Goal: Browse casually

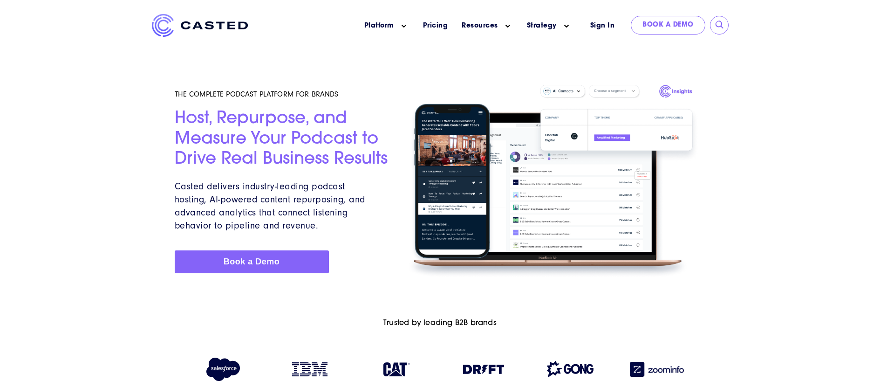
drag, startPoint x: 0, startPoint y: 0, endPoint x: 251, endPoint y: 192, distance: 316.0
click at [251, 192] on p "Casted delivers industry-leading podcast hosting, AI-powered content repurposin…" at bounding box center [273, 206] width 197 height 52
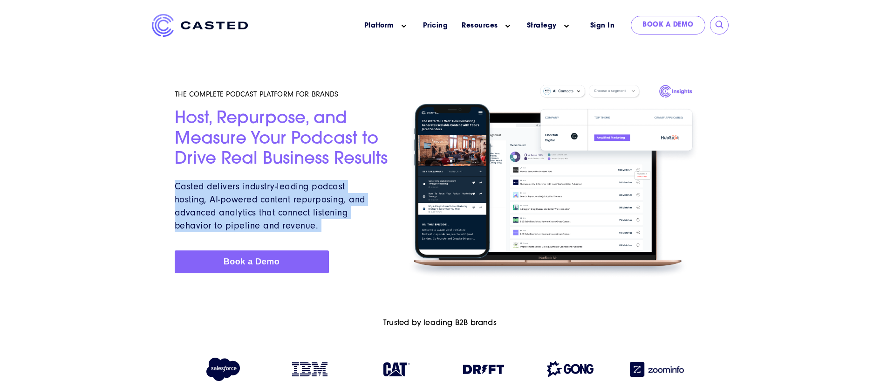
click at [251, 192] on p "Casted delivers industry-leading podcast hosting, AI-powered content repurposin…" at bounding box center [273, 206] width 197 height 52
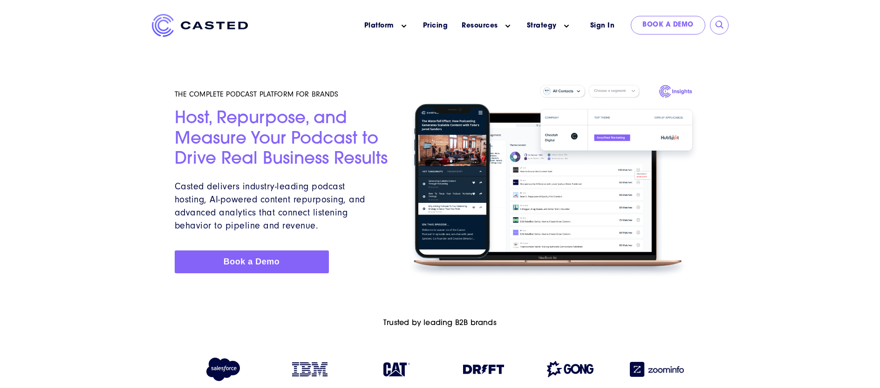
click at [273, 145] on h2 "Host, Repurpose, and Measure Your Podcast to Drive Real Business Results" at bounding box center [282, 139] width 215 height 61
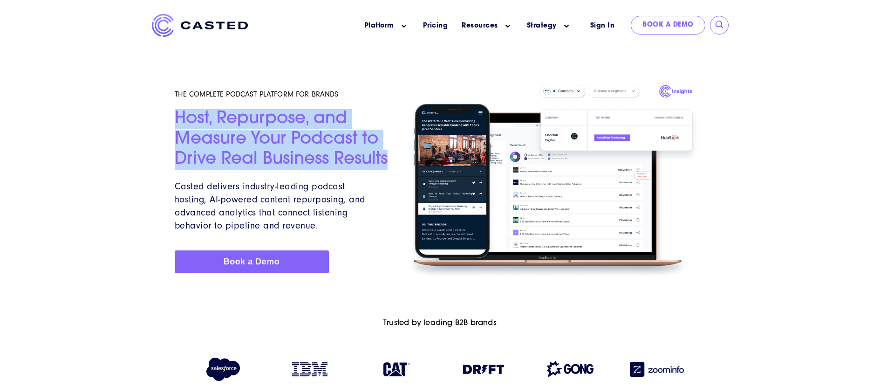
click at [273, 145] on h2 "Host, Repurpose, and Measure Your Podcast to Drive Real Business Results" at bounding box center [282, 139] width 215 height 61
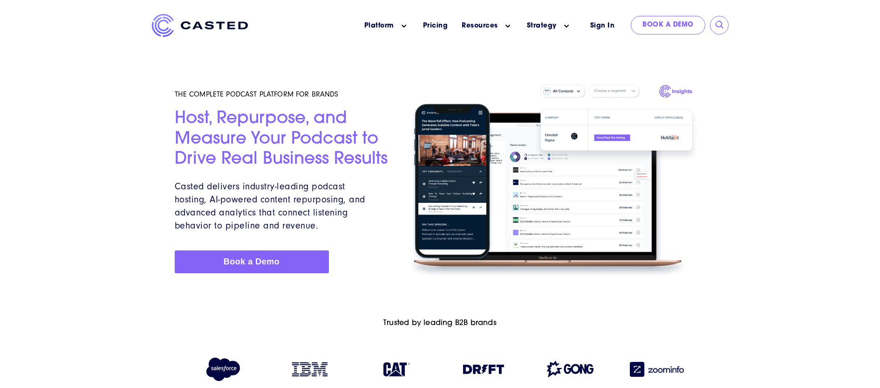
click at [289, 186] on span "Casted delivers industry-leading podcast hosting, AI-powered content repurposin…" at bounding box center [270, 206] width 191 height 50
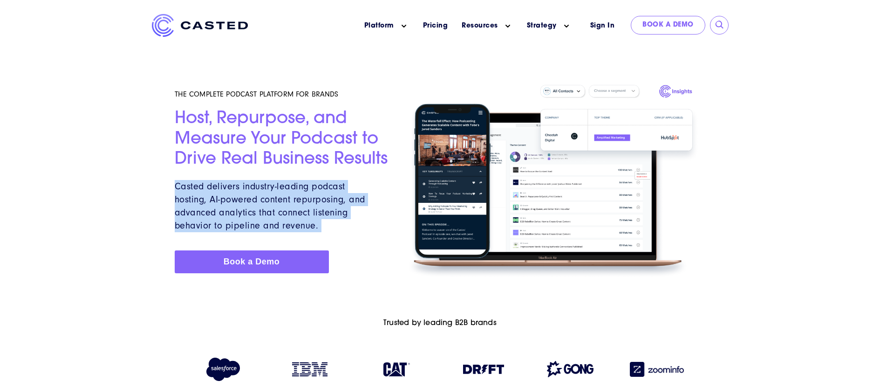
drag, startPoint x: 289, startPoint y: 186, endPoint x: 294, endPoint y: 146, distance: 39.9
click at [289, 186] on span "Casted delivers industry-leading podcast hosting, AI-powered content repurposin…" at bounding box center [270, 206] width 191 height 50
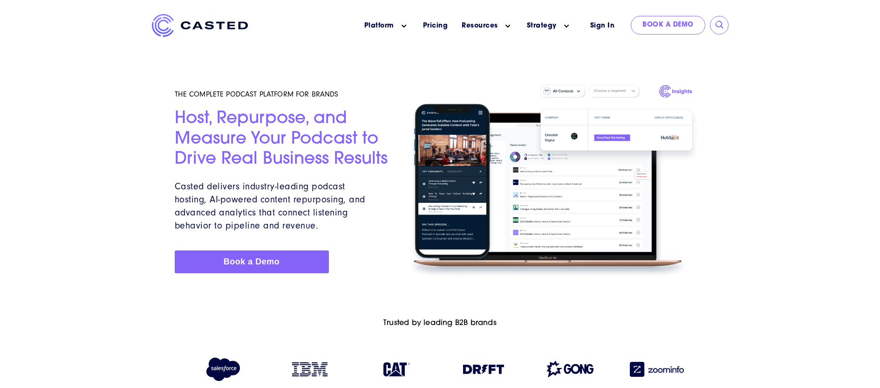
click at [294, 146] on h2 "Host, Repurpose, and Measure Your Podcast to Drive Real Business Results" at bounding box center [282, 139] width 215 height 61
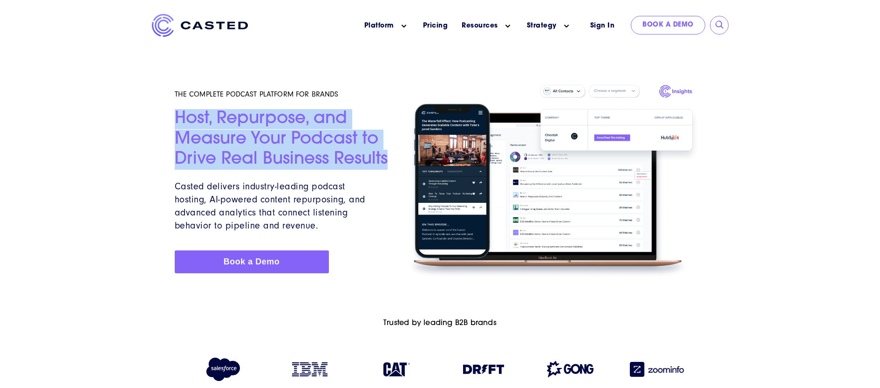
click at [294, 146] on h2 "Host, Repurpose, and Measure Your Podcast to Drive Real Business Results" at bounding box center [282, 139] width 215 height 61
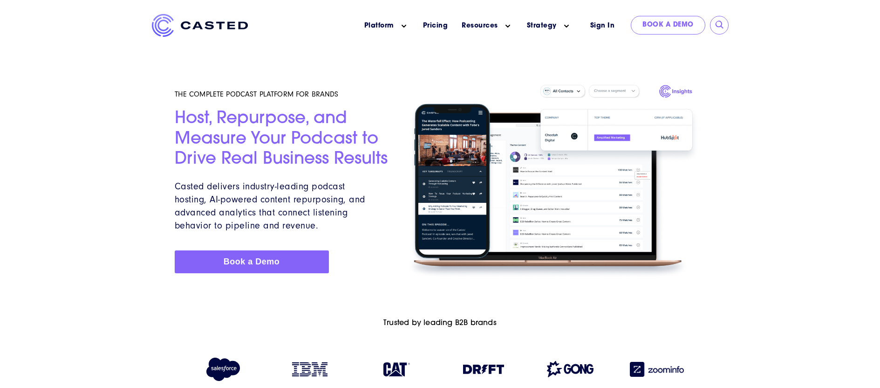
click at [304, 186] on span "Casted delivers industry-leading podcast hosting, AI-powered content repurposin…" at bounding box center [270, 206] width 191 height 50
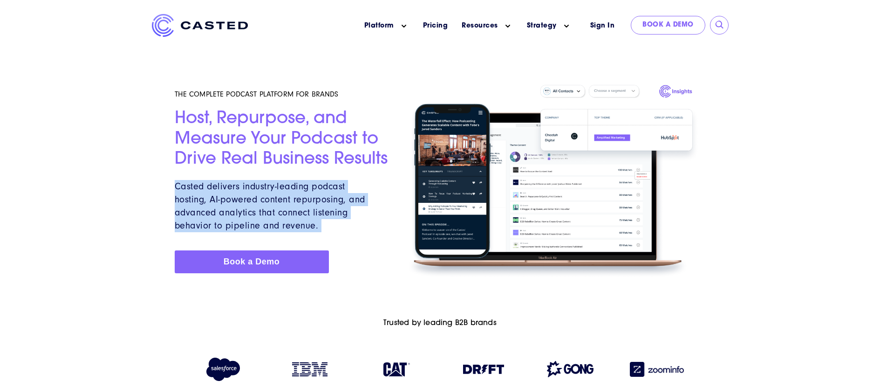
drag, startPoint x: 304, startPoint y: 186, endPoint x: 301, endPoint y: 177, distance: 10.3
click at [304, 186] on span "Casted delivers industry-leading podcast hosting, AI-powered content repurposin…" at bounding box center [270, 206] width 191 height 50
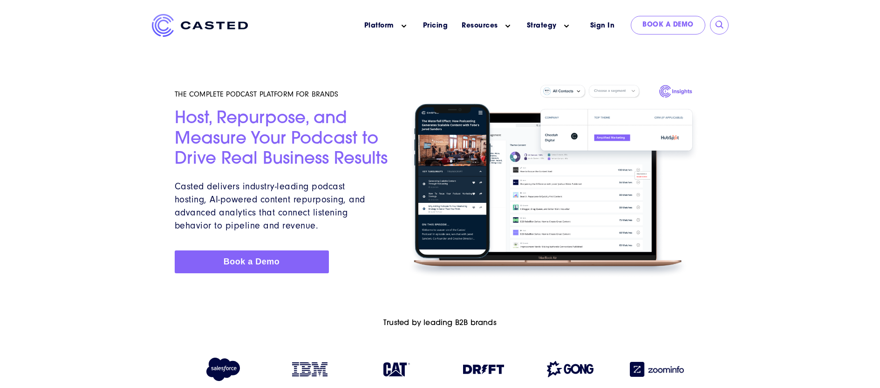
click at [294, 147] on h2 "Host, Repurpose, and Measure Your Podcast to Drive Real Business Results" at bounding box center [282, 139] width 215 height 61
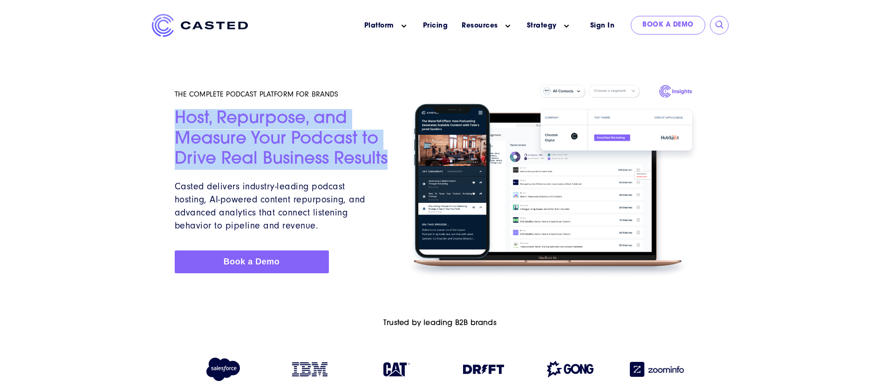
drag, startPoint x: 294, startPoint y: 147, endPoint x: 289, endPoint y: 171, distance: 24.3
click at [294, 147] on h2 "Host, Repurpose, and Measure Your Podcast to Drive Real Business Results" at bounding box center [282, 139] width 215 height 61
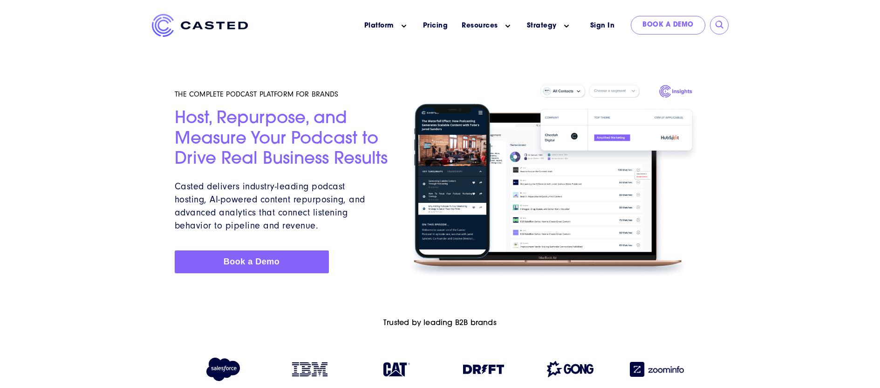
click at [290, 181] on span "Casted delivers industry-leading podcast hosting, AI-powered content repurposin…" at bounding box center [270, 206] width 191 height 50
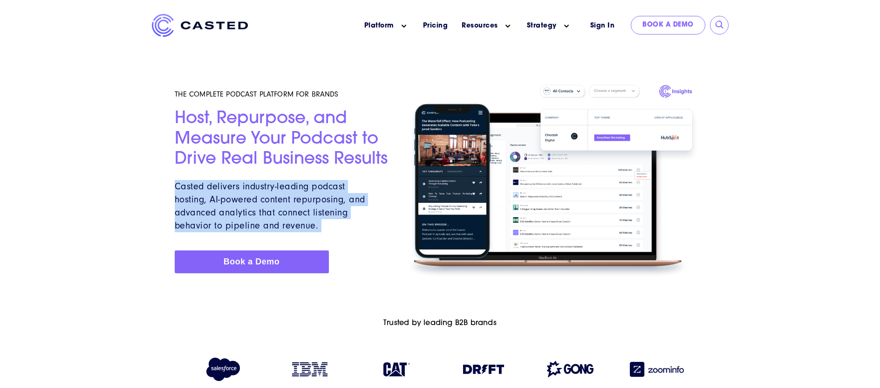
drag, startPoint x: 291, startPoint y: 181, endPoint x: 296, endPoint y: 151, distance: 30.8
click at [291, 181] on span "Casted delivers industry-leading podcast hosting, AI-powered content repurposin…" at bounding box center [270, 206] width 191 height 50
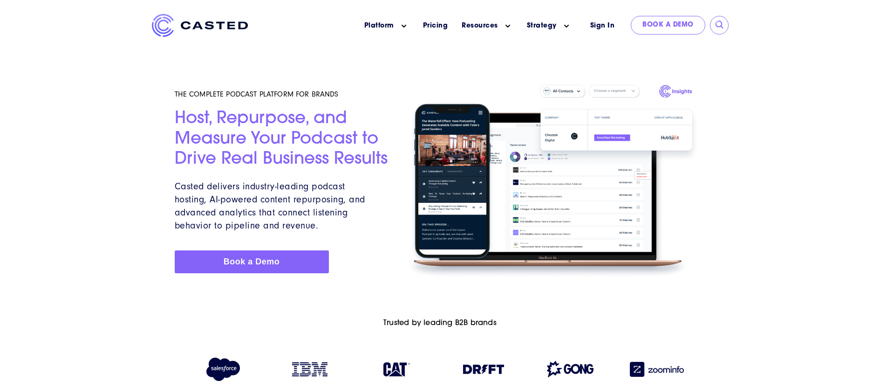
click at [296, 151] on h2 "Host, Repurpose, and Measure Your Podcast to Drive Real Business Results" at bounding box center [282, 139] width 215 height 61
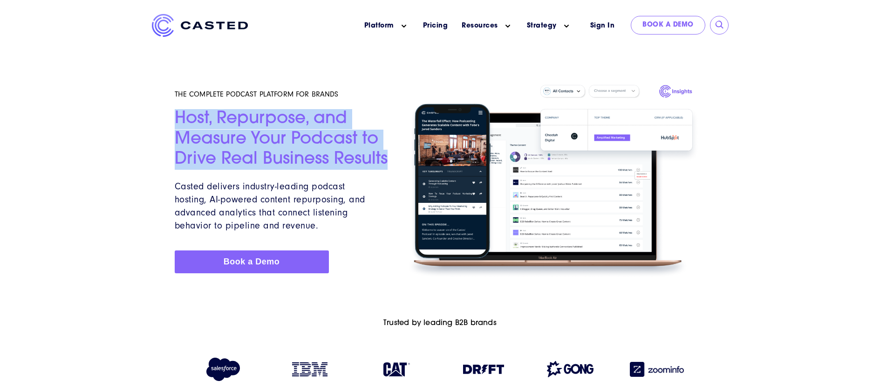
click at [296, 151] on h2 "Host, Repurpose, and Measure Your Podcast to Drive Real Business Results" at bounding box center [282, 139] width 215 height 61
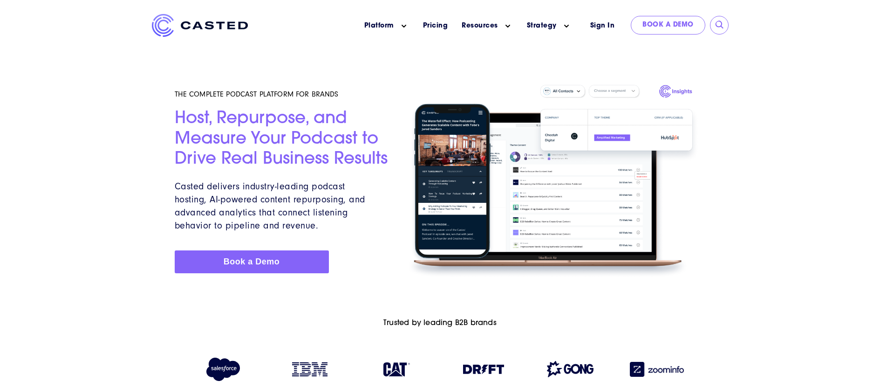
drag, startPoint x: 289, startPoint y: 182, endPoint x: 286, endPoint y: 189, distance: 8.1
click at [289, 182] on span "Casted delivers industry-leading podcast hosting, AI-powered content repurposin…" at bounding box center [270, 206] width 191 height 50
click at [285, 191] on span "Casted delivers industry-leading podcast hosting, AI-powered content repurposin…" at bounding box center [270, 206] width 191 height 50
click at [285, 148] on h2 "Host, Repurpose, and Measure Your Podcast to Drive Real Business Results" at bounding box center [282, 139] width 215 height 61
click at [292, 148] on h2 "Host, Repurpose, and Measure Your Podcast to Drive Real Business Results" at bounding box center [282, 139] width 215 height 61
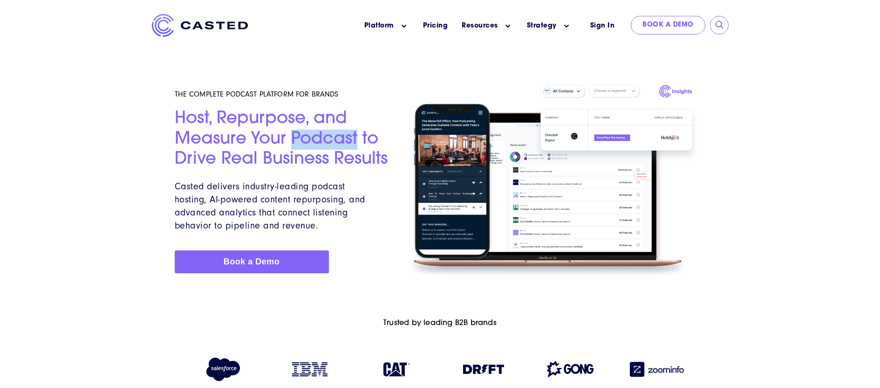
click at [292, 148] on h2 "Host, Repurpose, and Measure Your Podcast to Drive Real Business Results" at bounding box center [282, 139] width 215 height 61
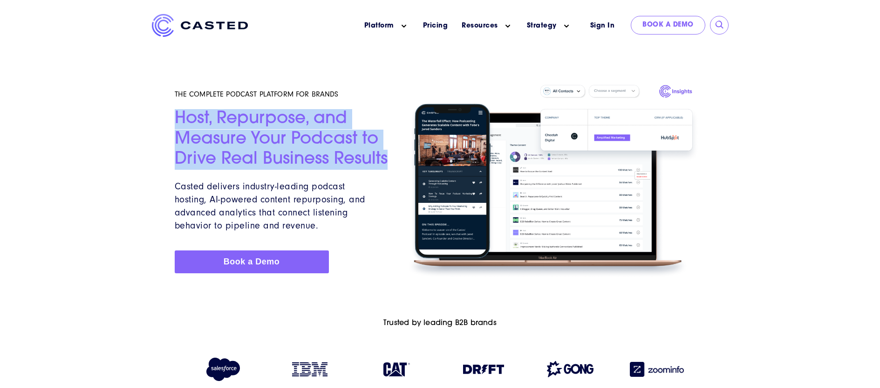
click at [292, 148] on h2 "Host, Repurpose, and Measure Your Podcast to Drive Real Business Results" at bounding box center [282, 139] width 215 height 61
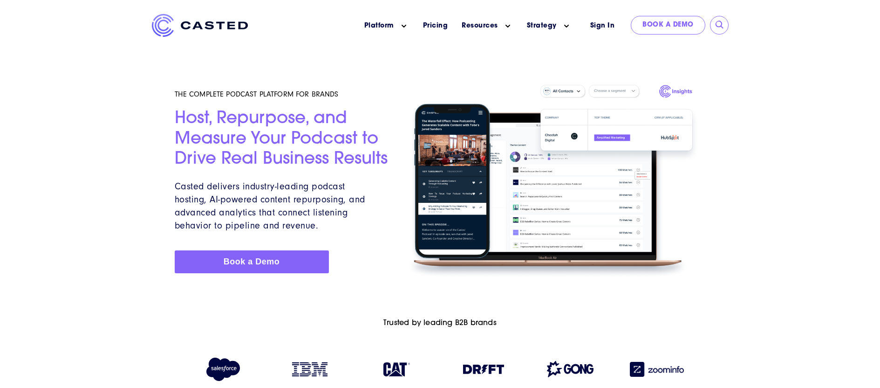
click at [294, 196] on span "Casted delivers industry-leading podcast hosting, AI-powered content repurposin…" at bounding box center [270, 206] width 191 height 50
click at [289, 157] on h2 "Host, Repurpose, and Measure Your Podcast to Drive Real Business Results" at bounding box center [282, 139] width 215 height 61
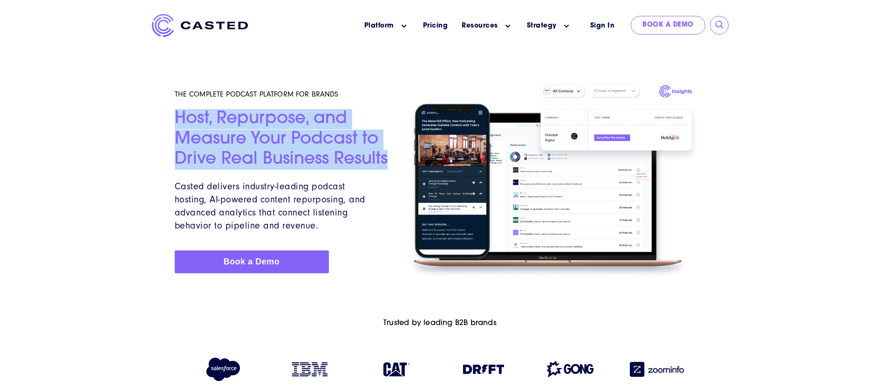
click at [288, 157] on h2 "Host, Repurpose, and Measure Your Podcast to Drive Real Business Results" at bounding box center [282, 139] width 215 height 61
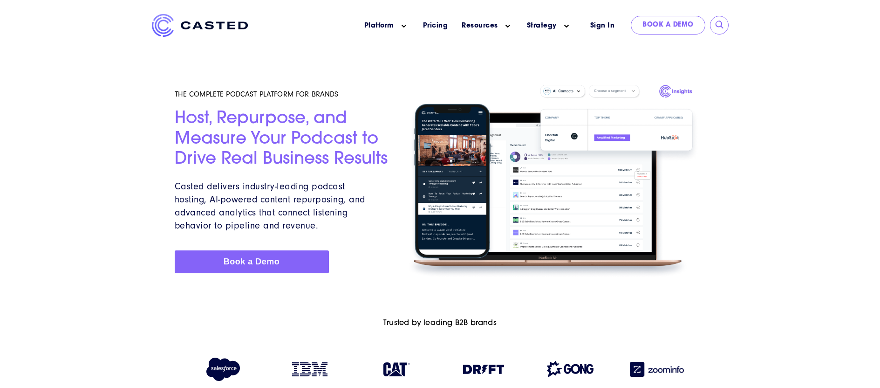
click at [271, 197] on span "Casted delivers industry-leading podcast hosting, AI-powered content repurposin…" at bounding box center [270, 206] width 191 height 50
click at [266, 171] on div "THE COMPLETE PODCAST PLATFORM FOR BRANDS Host, Repurpose, and Measure Your Podc…" at bounding box center [282, 181] width 215 height 228
click at [253, 131] on h2 "Host, Repurpose, and Measure Your Podcast to Drive Real Business Results" at bounding box center [282, 139] width 215 height 61
click at [268, 186] on span "Casted delivers industry-leading podcast hosting, AI-powered content repurposin…" at bounding box center [270, 206] width 191 height 50
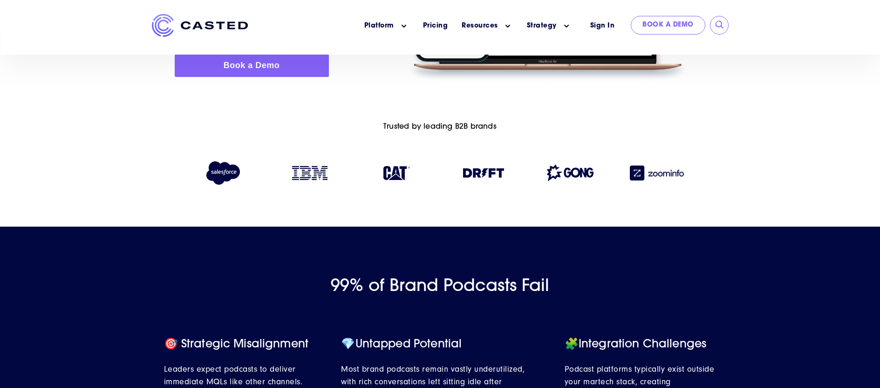
click at [450, 292] on h2 "99% of Brand Podcasts Fail" at bounding box center [440, 287] width 880 height 20
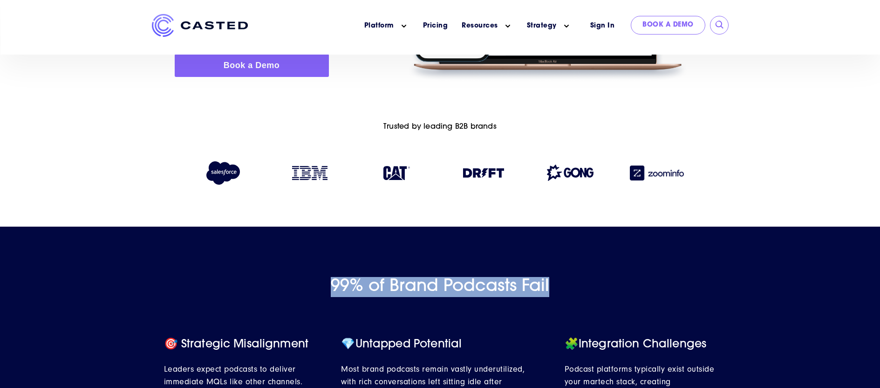
click at [450, 292] on h2 "99% of Brand Podcasts Fail" at bounding box center [440, 287] width 880 height 20
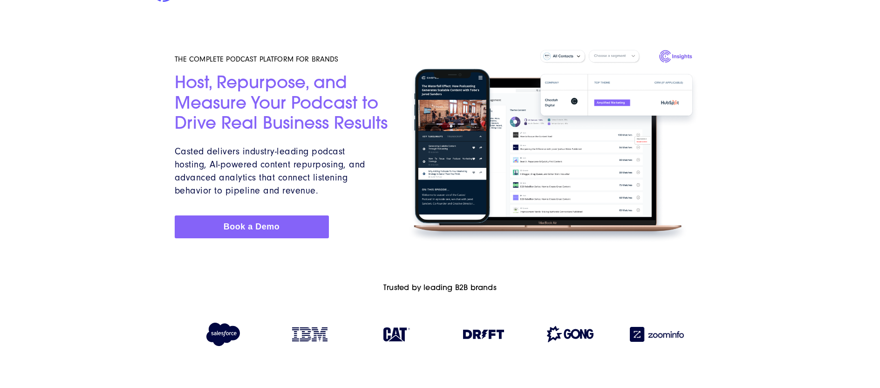
scroll to position [0, 0]
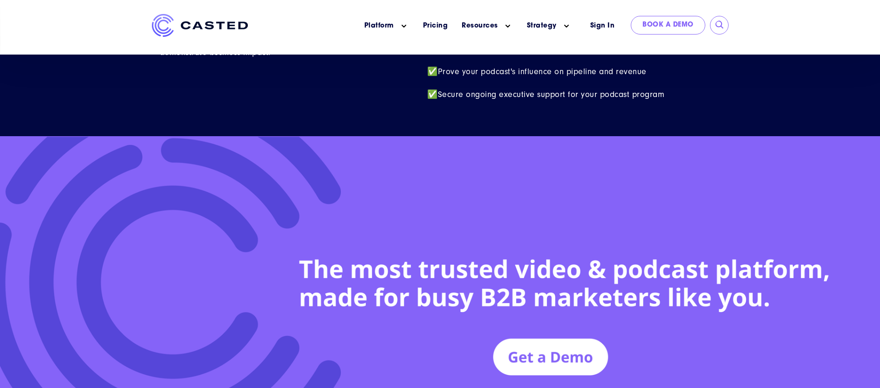
scroll to position [4337, 0]
